Goal: Transaction & Acquisition: Purchase product/service

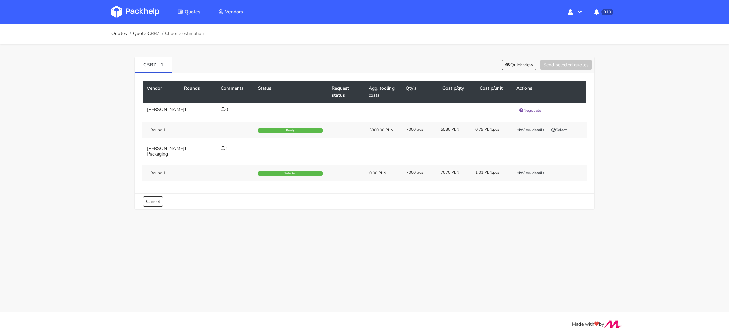
click at [526, 168] on div "Round 1 Selected 0.00 PLN 7000 pcs 7070 PLN 1.01 PLN/pcs View details" at bounding box center [364, 173] width 445 height 16
click at [526, 170] on button "View details" at bounding box center [530, 173] width 33 height 7
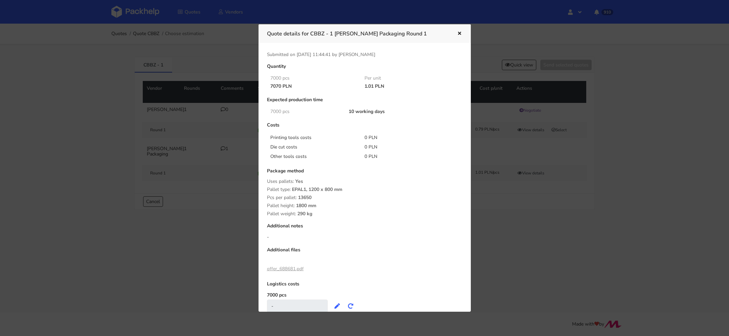
click at [288, 268] on link "offer_688681.pdf" at bounding box center [285, 269] width 37 height 6
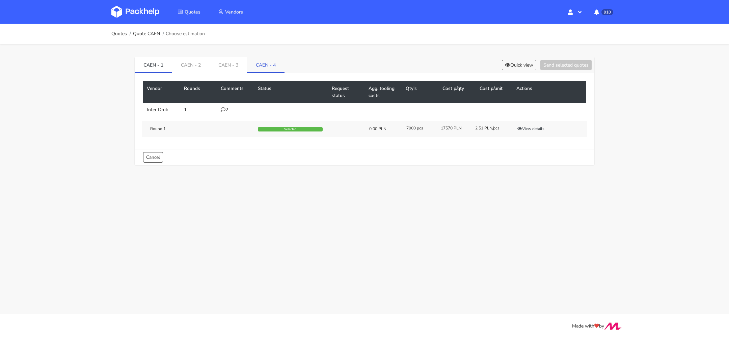
click at [265, 69] on link "CAEN - 4" at bounding box center [265, 64] width 37 height 15
click at [534, 127] on button "View details" at bounding box center [530, 128] width 33 height 7
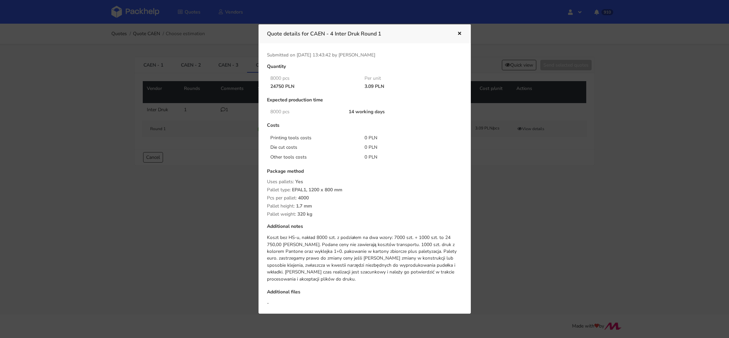
click at [457, 33] on icon "button" at bounding box center [460, 33] width 6 height 5
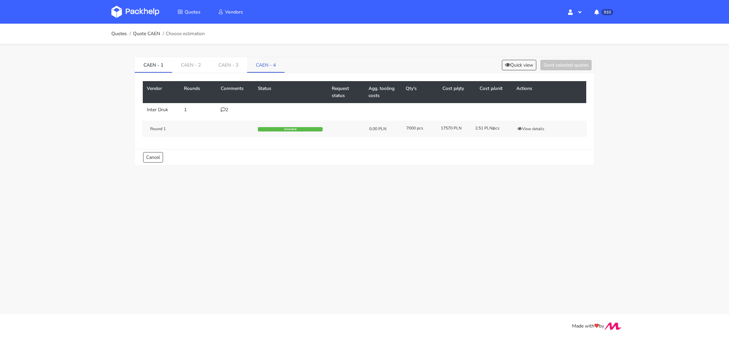
click at [269, 65] on link "CAEN - 4" at bounding box center [265, 64] width 37 height 15
click at [527, 124] on div "Round 1 Selected 0.00 PLN 8000 pcs 24750 PLN 3.09 PLN/pcs View details" at bounding box center [364, 129] width 445 height 16
click at [527, 126] on button "View details" at bounding box center [530, 128] width 33 height 7
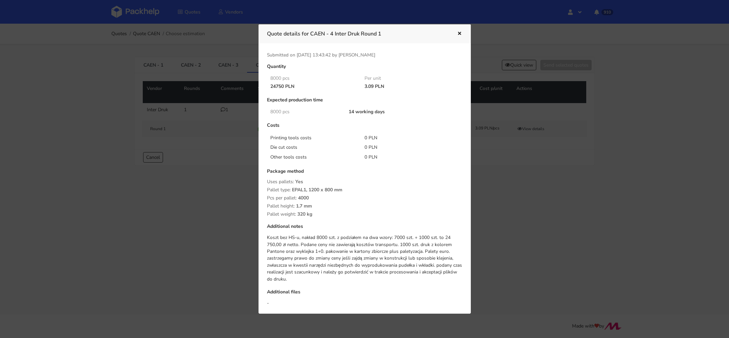
click at [457, 32] on icon "button" at bounding box center [460, 33] width 6 height 5
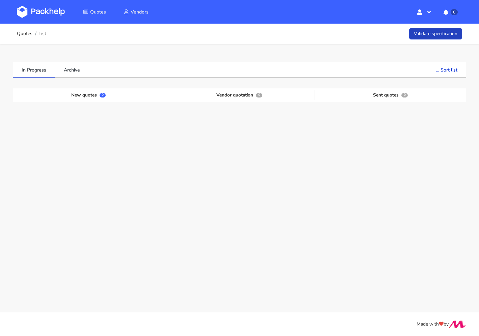
click at [427, 34] on link "Validate specification" at bounding box center [435, 34] width 53 height 12
click at [430, 31] on link "Validate specification" at bounding box center [435, 34] width 53 height 12
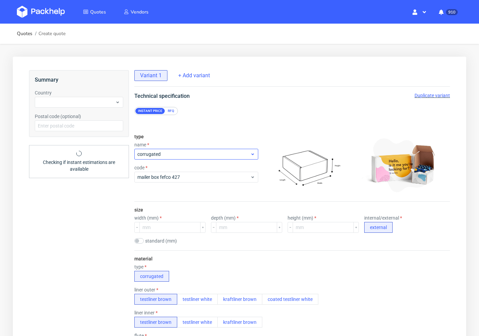
scroll to position [3, 0]
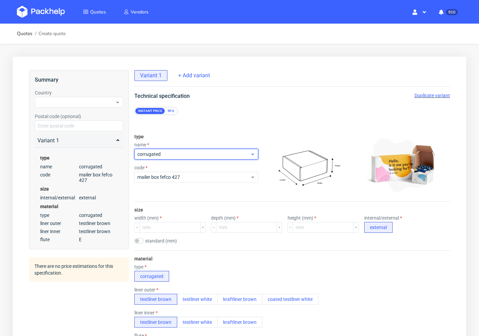
click at [190, 151] on span "corrugated" at bounding box center [193, 154] width 113 height 7
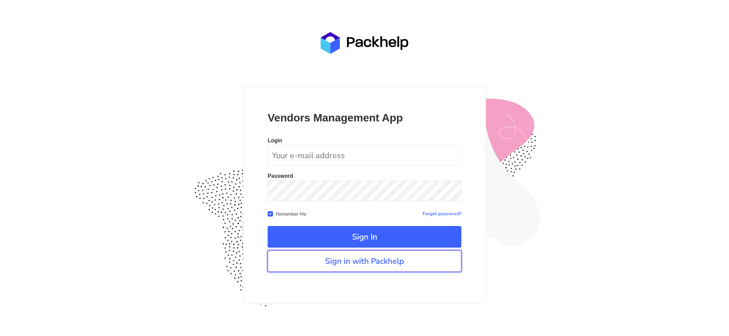
click at [349, 259] on link "Sign in with Packhelp" at bounding box center [365, 261] width 194 height 22
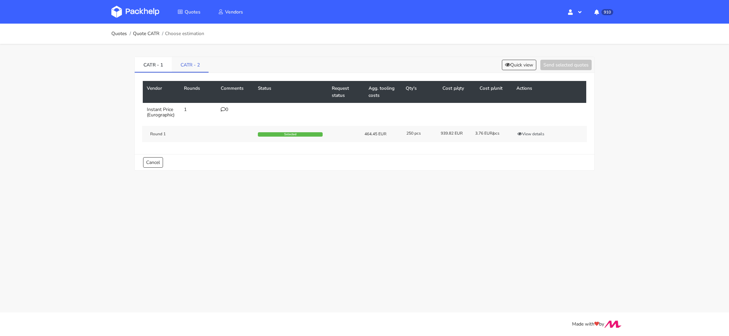
click at [190, 64] on link "CATR - 2" at bounding box center [190, 64] width 37 height 15
click at [156, 61] on link "CATR - 1" at bounding box center [153, 64] width 37 height 15
click at [192, 69] on link "CATR - 2" at bounding box center [190, 64] width 37 height 15
click at [143, 67] on link "CATR - 1" at bounding box center [153, 64] width 37 height 15
click at [175, 66] on link "CATR - 2" at bounding box center [190, 64] width 37 height 15
